Goal: Find specific page/section: Find specific page/section

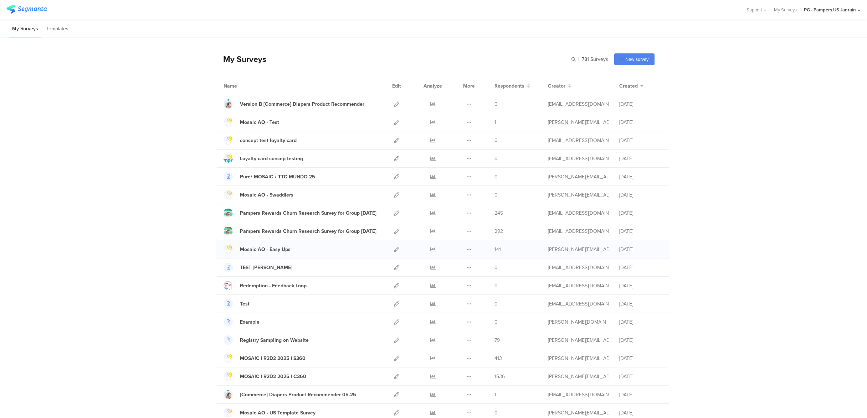
click at [424, 252] on div at bounding box center [432, 250] width 21 height 18
click at [430, 251] on icon at bounding box center [432, 249] width 5 height 5
